Goal: Transaction & Acquisition: Purchase product/service

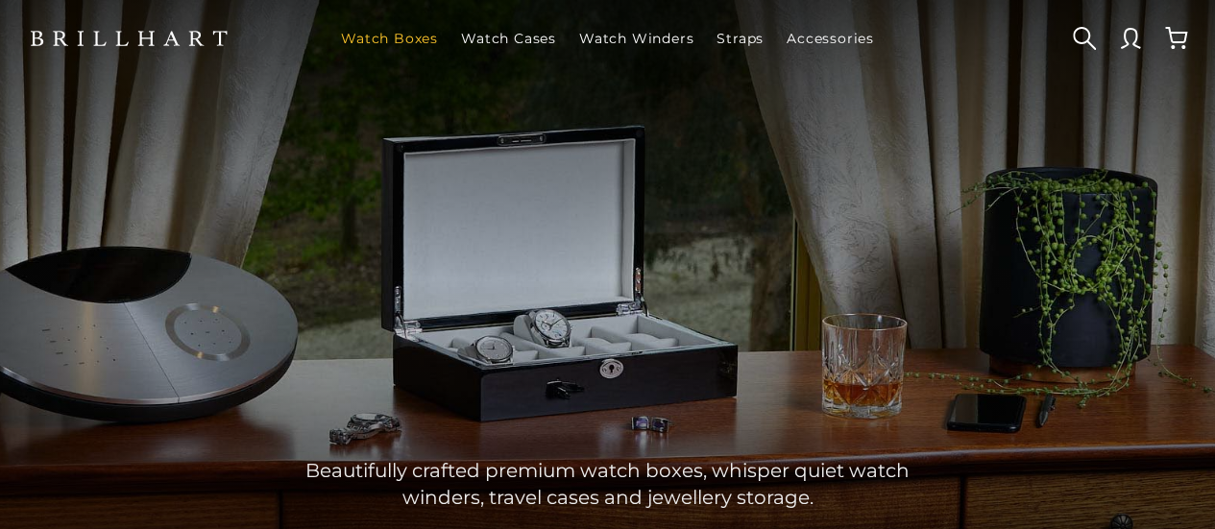
click at [390, 36] on link "Watch Boxes" at bounding box center [389, 38] width 112 height 50
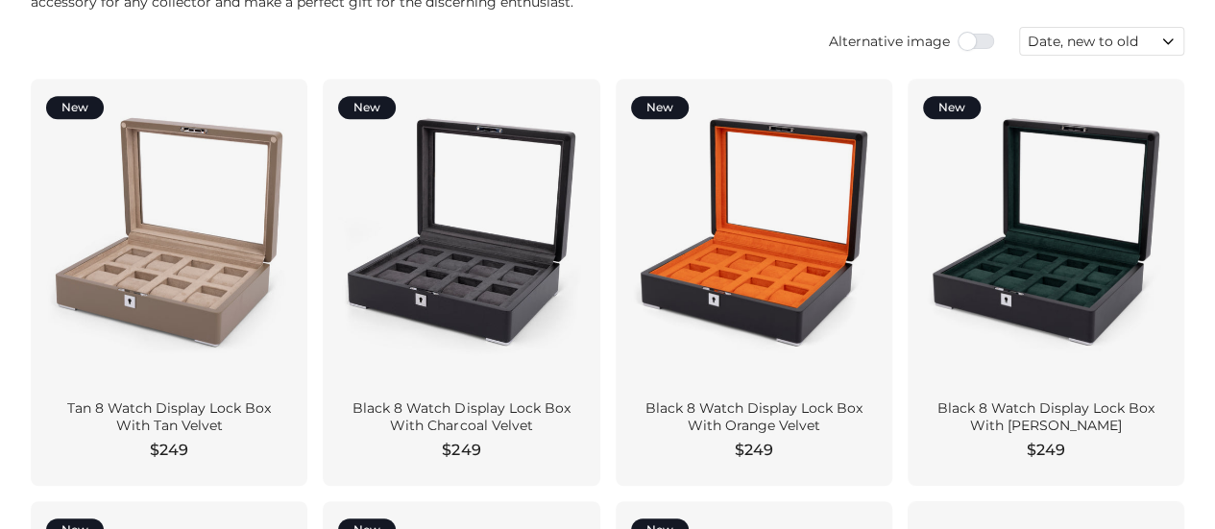
scroll to position [471, 0]
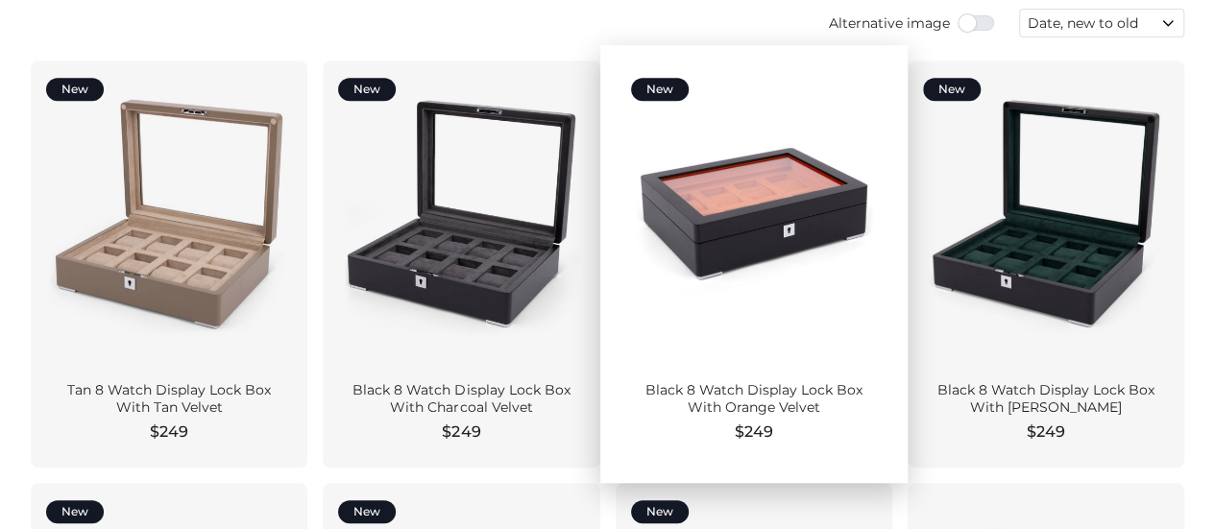
click at [758, 183] on div at bounding box center [754, 214] width 246 height 276
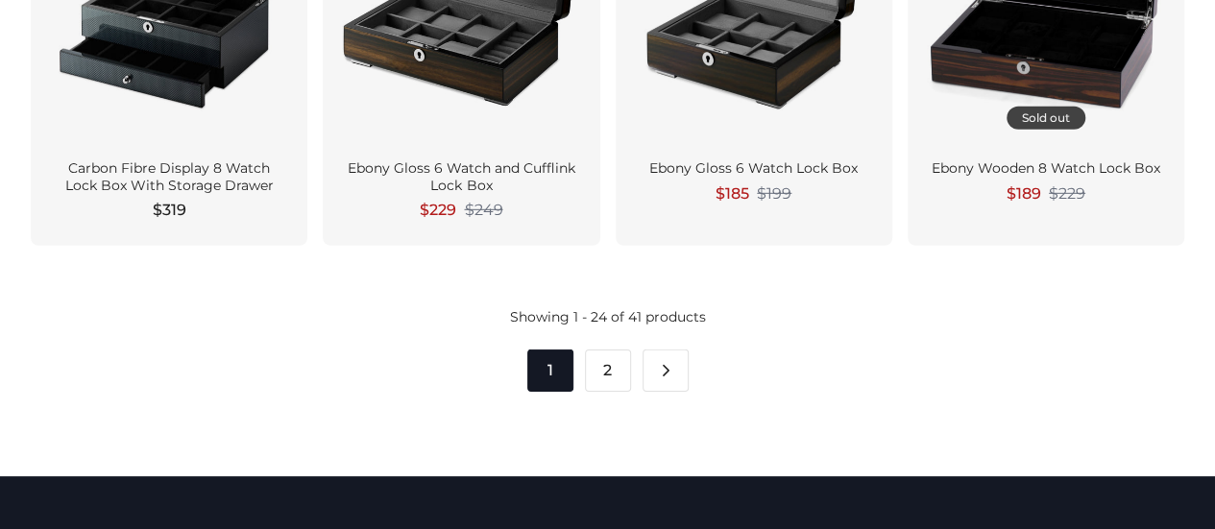
scroll to position [2825, 0]
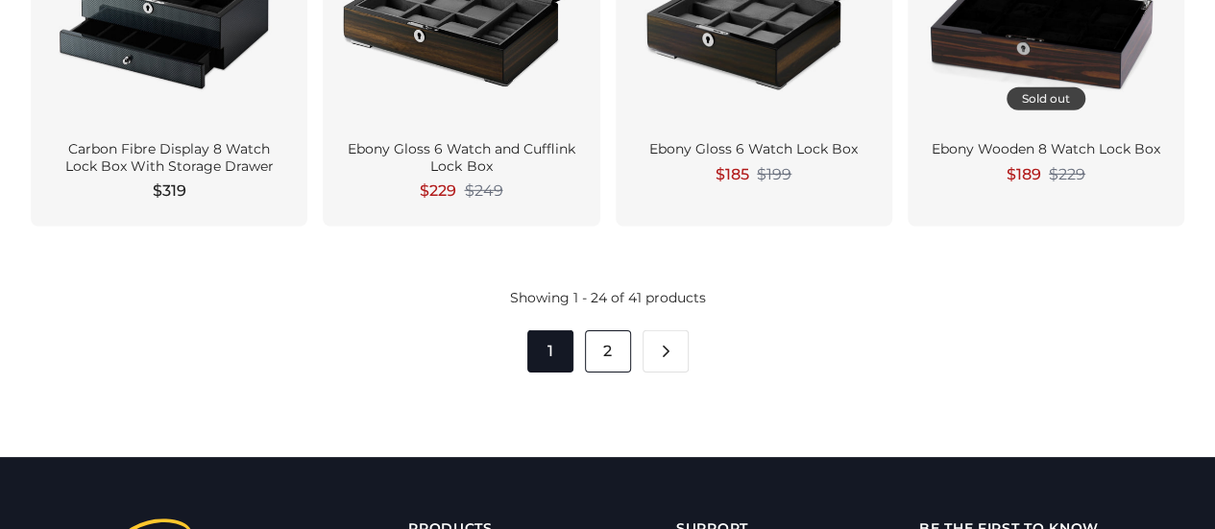
click at [609, 352] on link "2" at bounding box center [608, 351] width 46 height 42
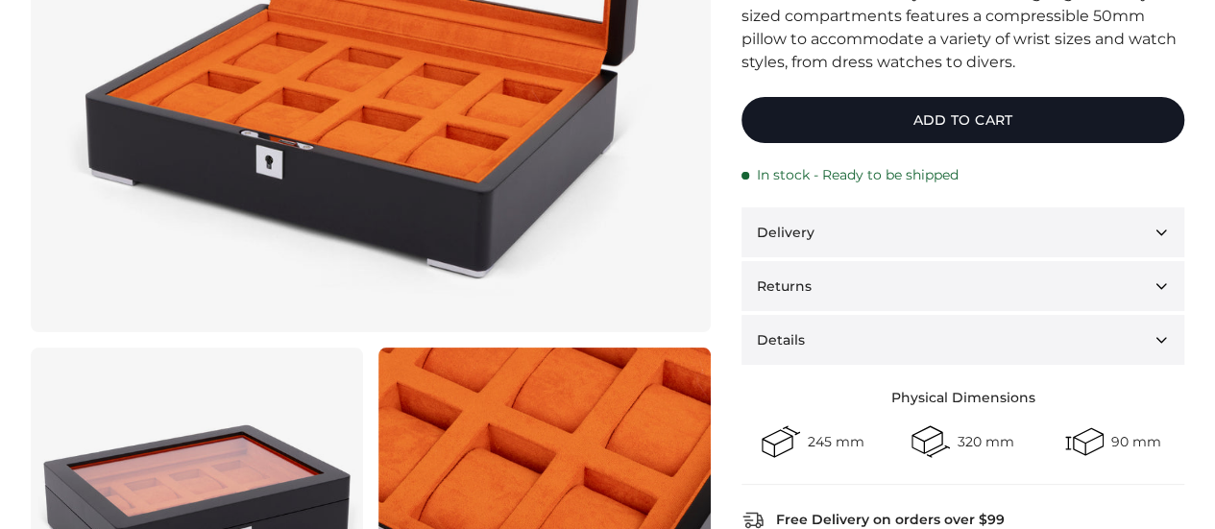
scroll to position [492, 0]
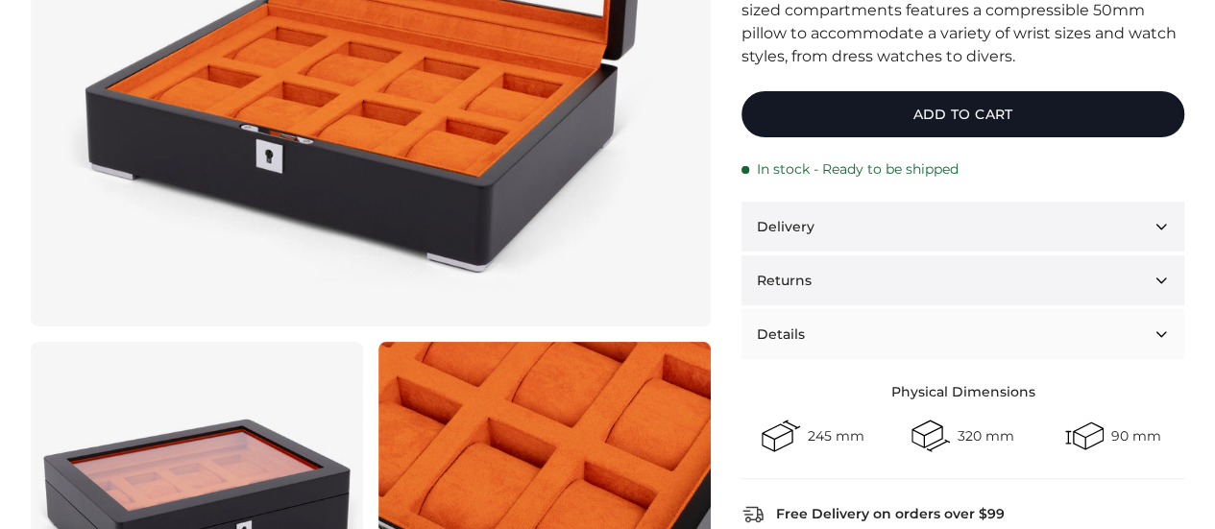
click at [1166, 332] on button "Details" at bounding box center [962, 334] width 443 height 50
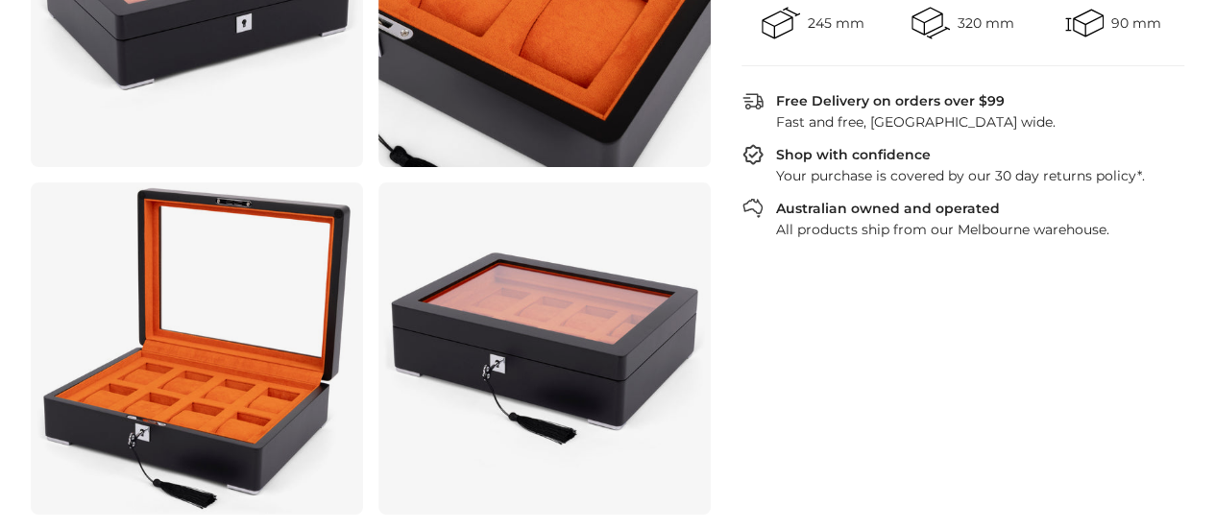
scroll to position [0, 0]
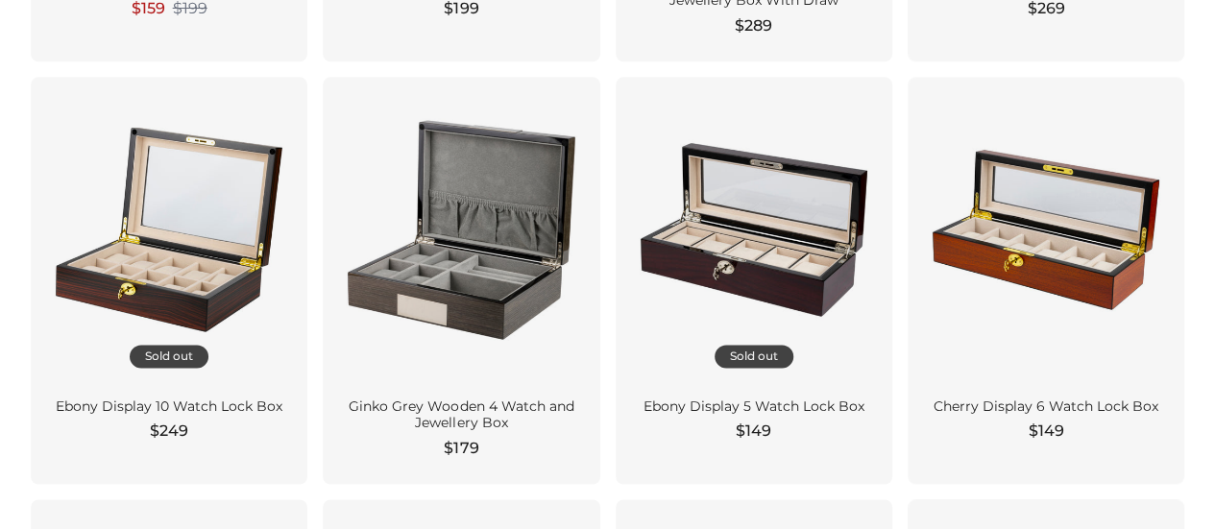
scroll to position [1304, 0]
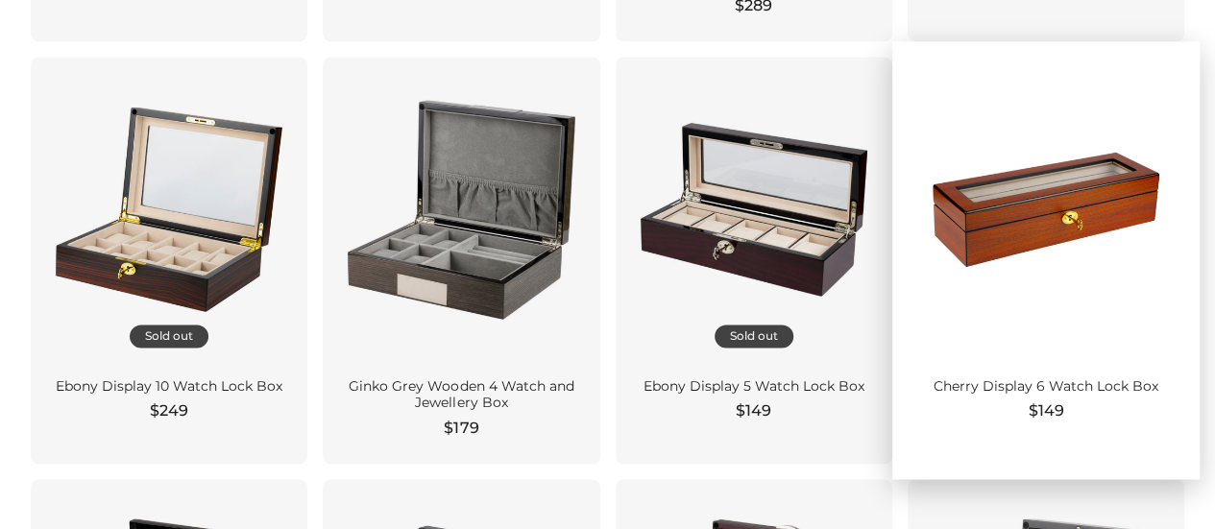
click at [1089, 268] on div at bounding box center [1046, 210] width 246 height 276
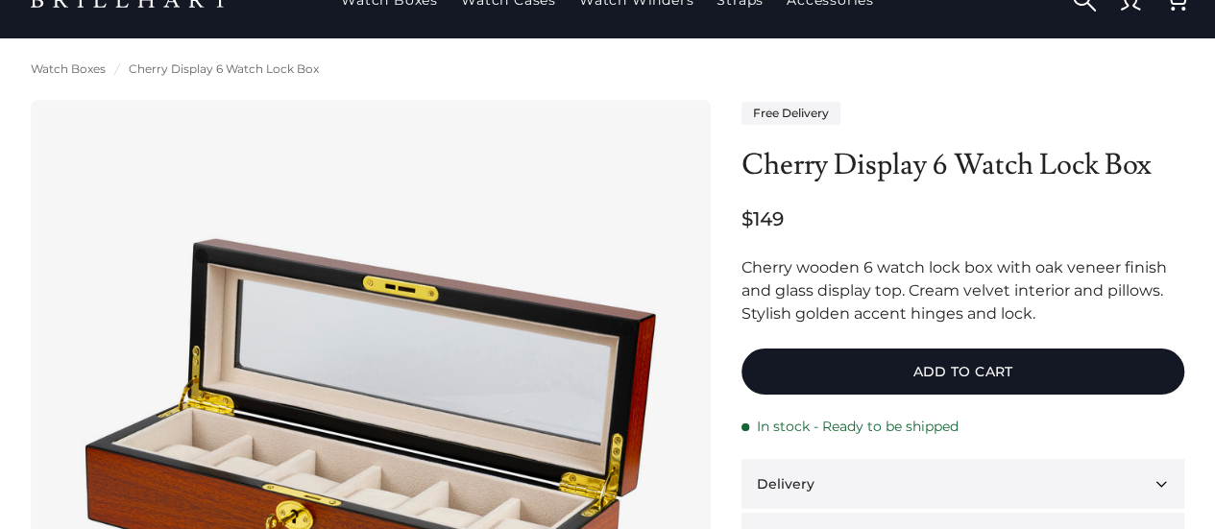
scroll to position [14, 0]
